Goal: Understand process/instructions

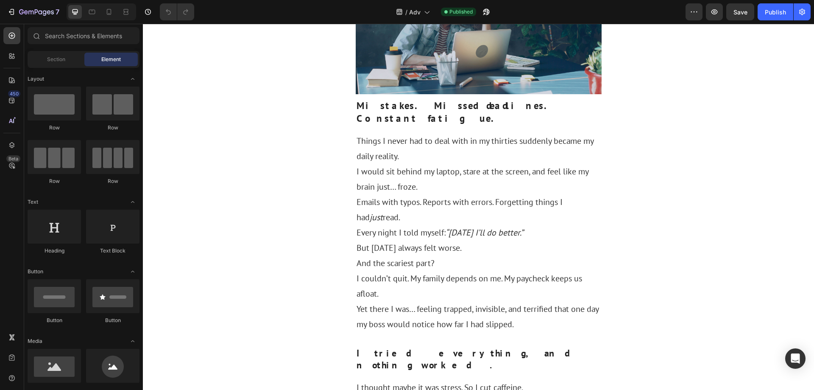
scroll to position [339, 0]
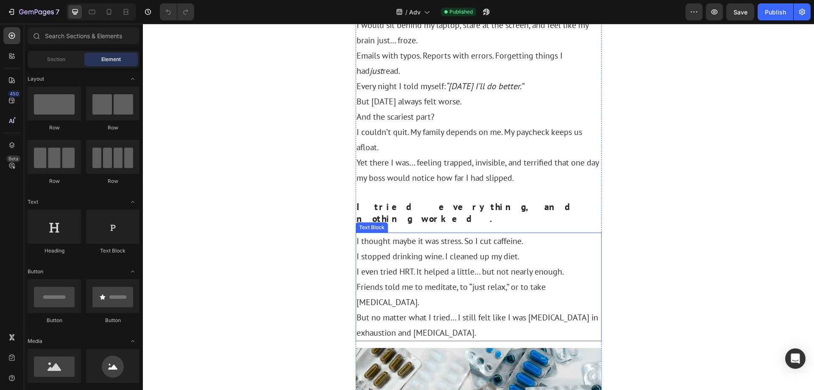
click at [434, 248] on p "I stopped drinking wine. I cleaned up my diet." at bounding box center [478, 255] width 244 height 15
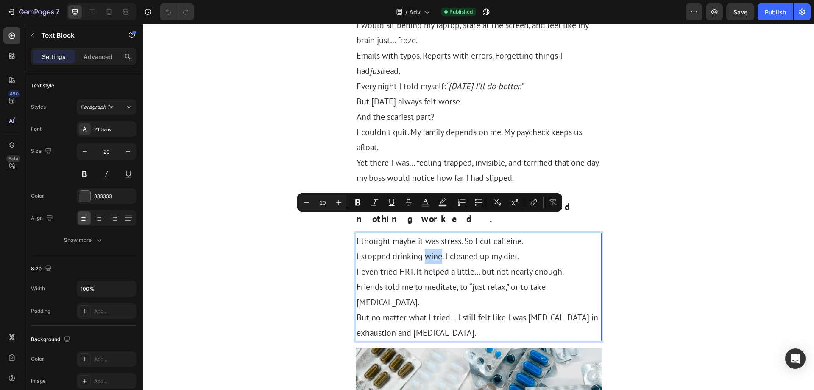
click at [432, 248] on p "I stopped drinking wine. I cleaned up my diet." at bounding box center [478, 255] width 244 height 15
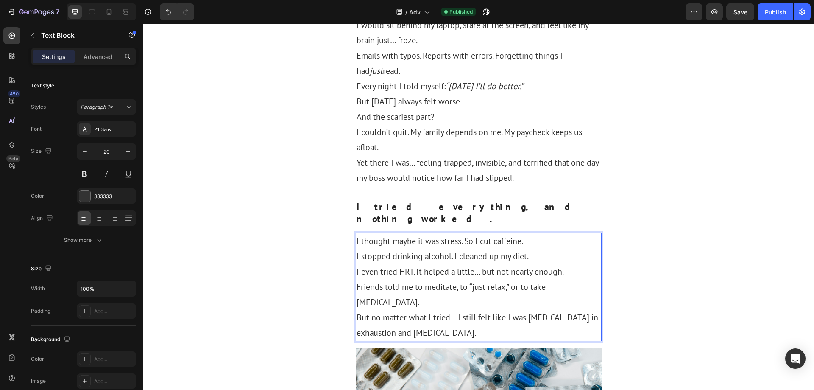
click at [545, 248] on p "I stopped drinking alcohol. I cleaned up my diet." at bounding box center [478, 255] width 244 height 15
click at [545, 279] on p "Friends told me to meditate, to “just relax,” or to take [MEDICAL_DATA]." at bounding box center [478, 294] width 244 height 31
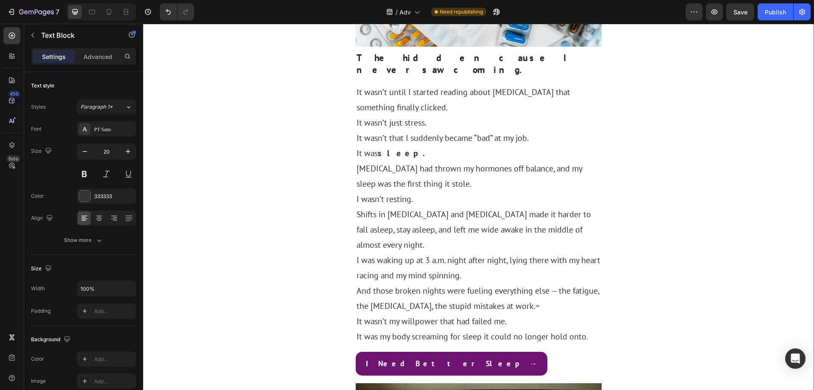
scroll to position [805, 0]
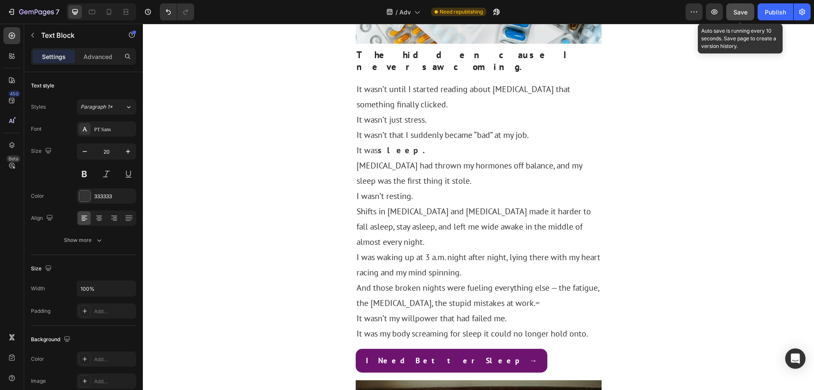
click at [742, 18] on button "Save" at bounding box center [740, 11] width 28 height 17
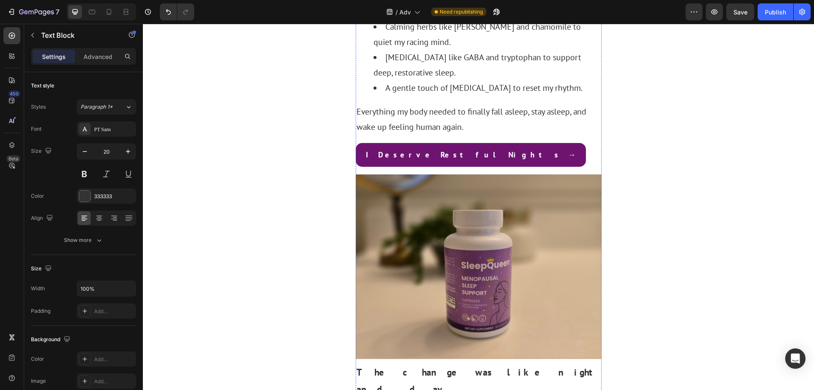
scroll to position [1484, 0]
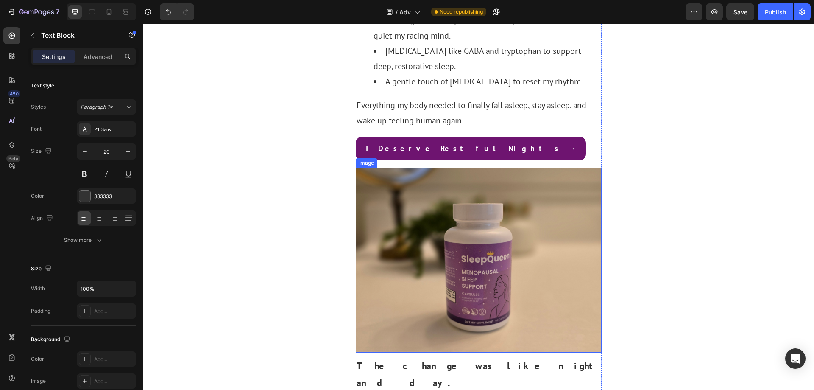
click at [526, 168] on img at bounding box center [479, 260] width 246 height 184
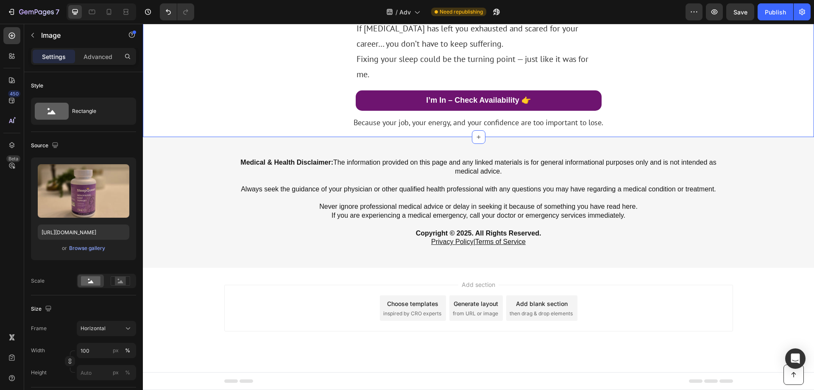
scroll to position [2416, 0]
